Goal: Share content

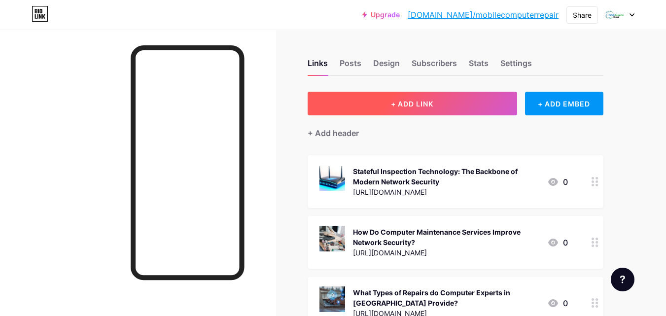
click at [394, 105] on span "+ ADD LINK" at bounding box center [412, 104] width 42 height 8
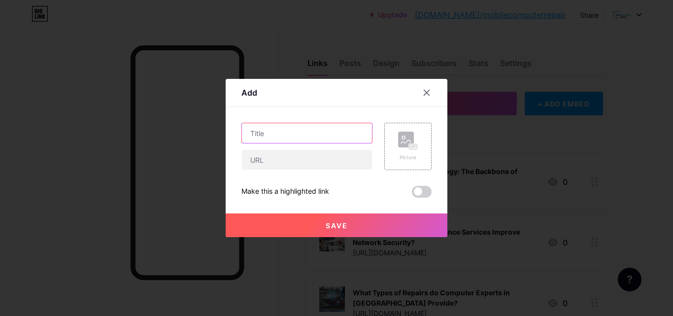
click at [258, 140] on input "text" at bounding box center [307, 133] width 130 height 20
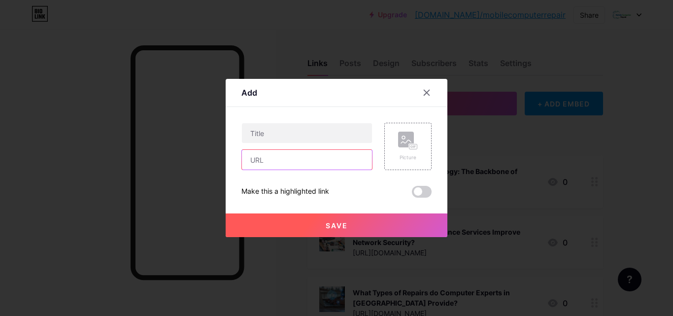
click at [254, 157] on input "text" at bounding box center [307, 160] width 130 height 20
paste input "[URL][DOMAIN_NAME]"
type input "[URL][DOMAIN_NAME]"
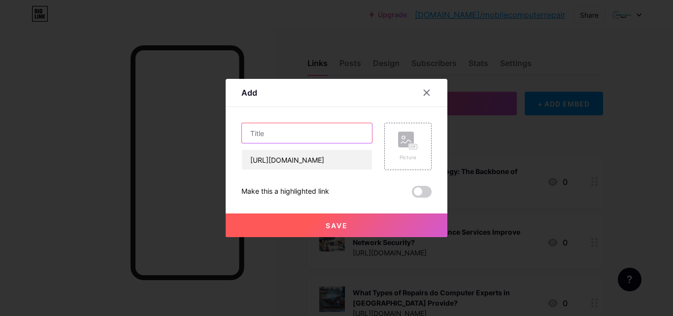
click at [255, 137] on input "text" at bounding box center [307, 133] width 130 height 20
paste input "Why Corporations Need Professional Computer Repair & IT Support Services"
type input "Why Corporations Need Professional Computer Repair & IT Support Services"
click at [348, 222] on button "Save" at bounding box center [337, 225] width 222 height 24
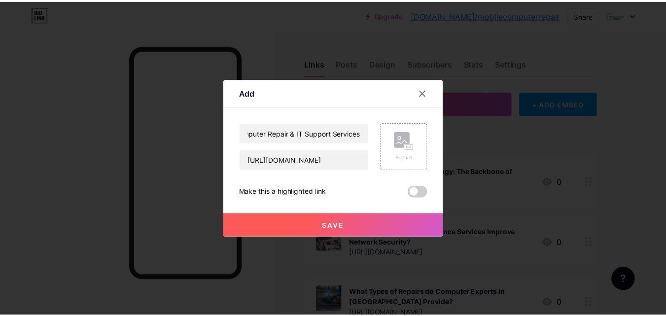
scroll to position [0, 0]
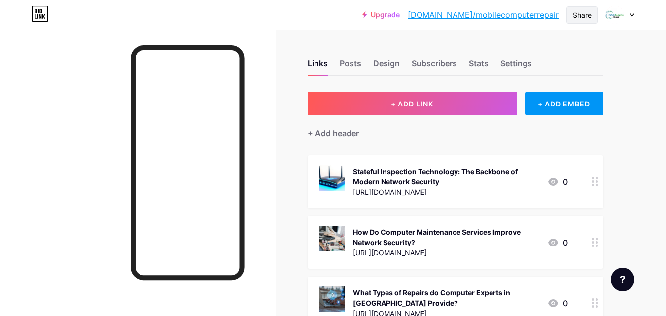
click at [573, 14] on div "Share" at bounding box center [582, 15] width 19 height 10
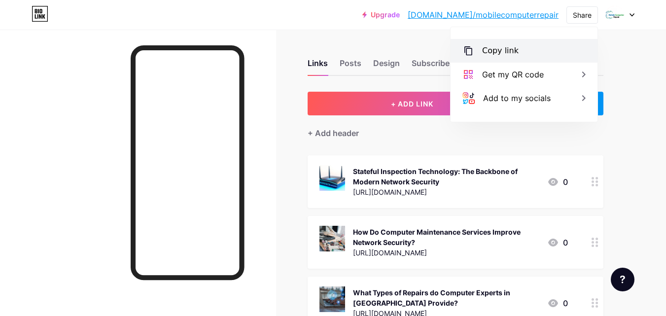
click at [495, 55] on div "Copy link" at bounding box center [500, 51] width 36 height 12
